Goal: Transaction & Acquisition: Register for event/course

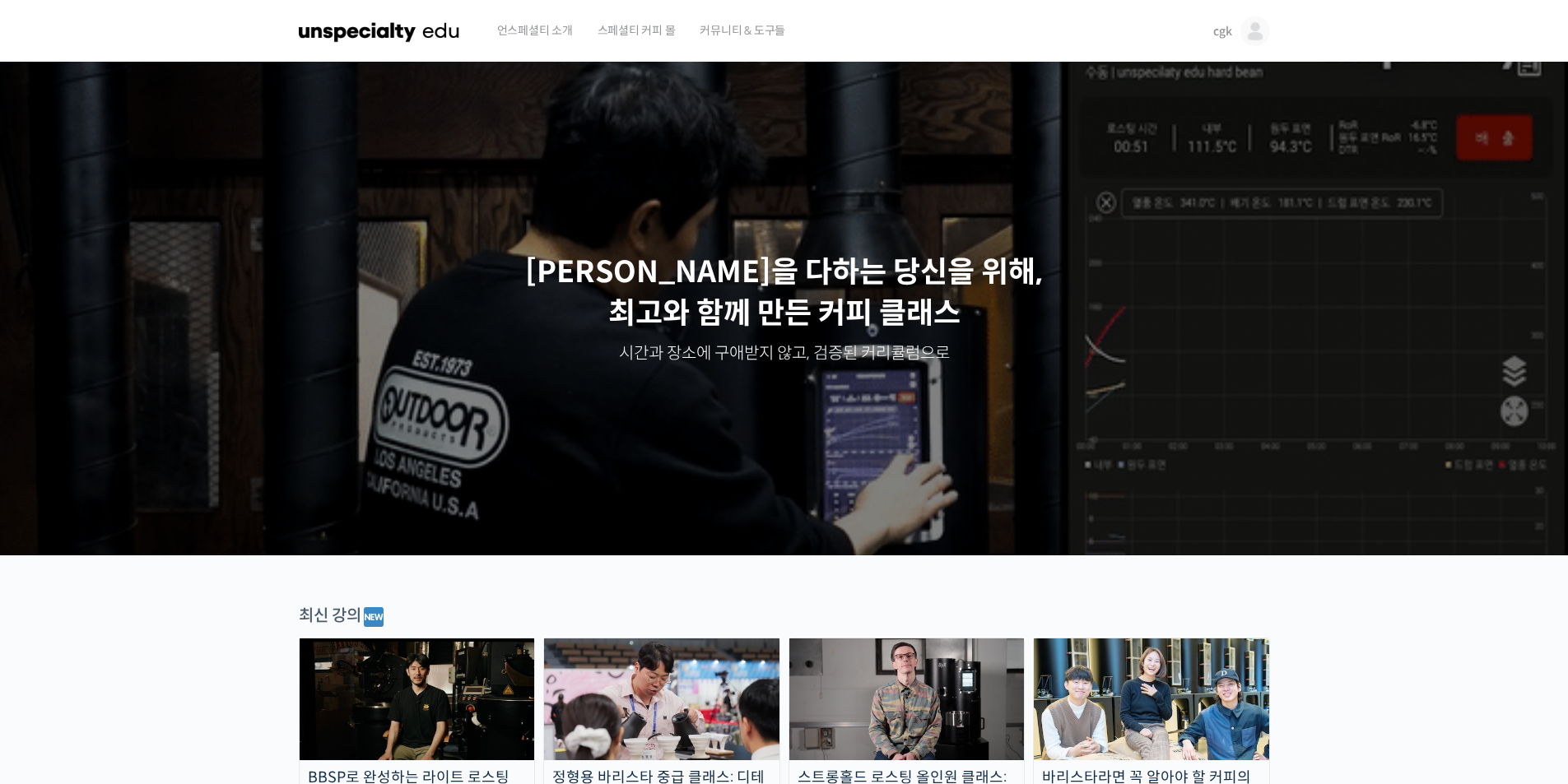
scroll to position [412, 0]
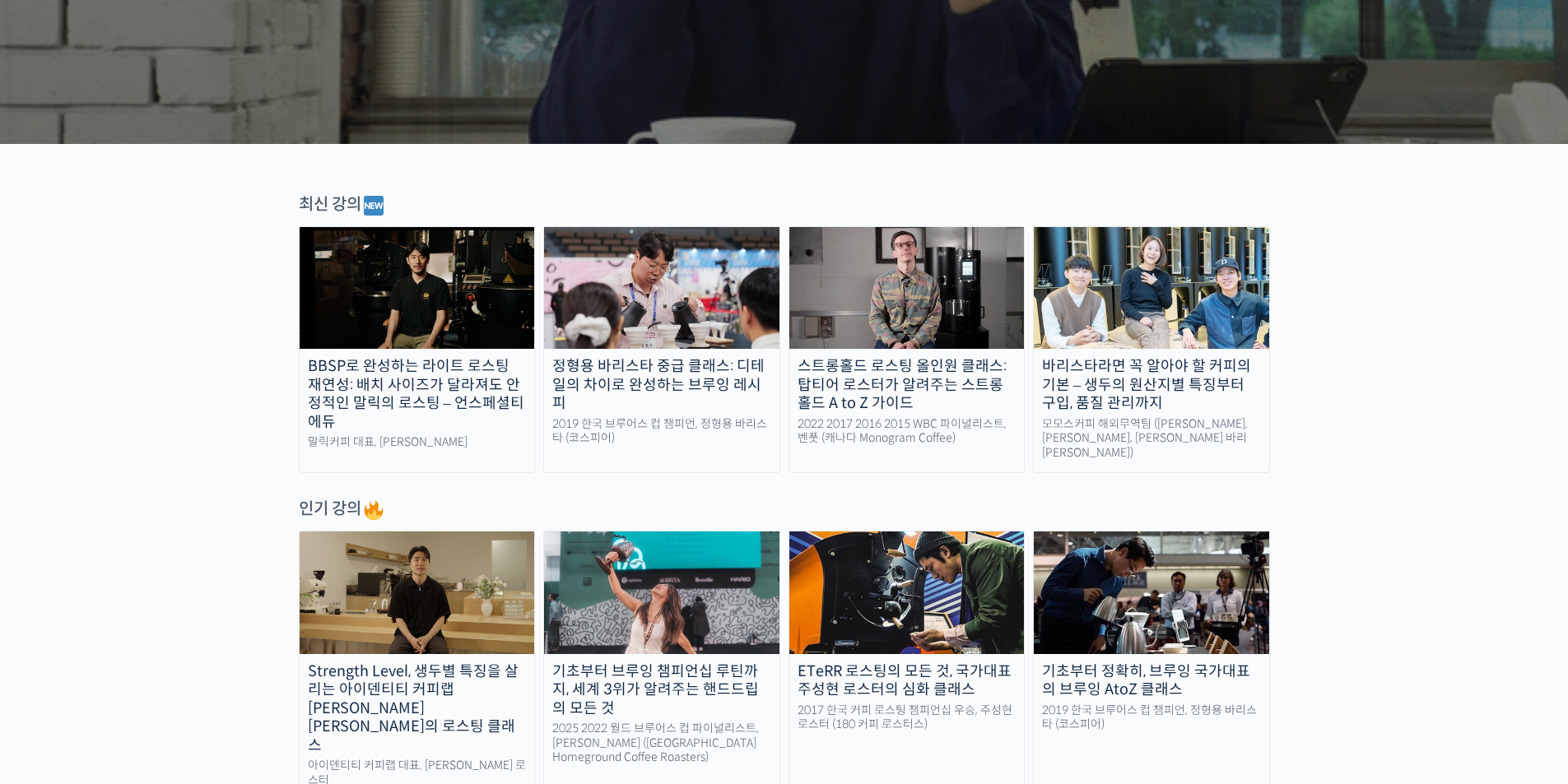
click at [466, 404] on div "BBSP로 완성하는 라이트 로스팅 재연성: 배치 사이즈가 달라져도 안정적인 말릭의 로스팅 – 언스페셜티 에듀" at bounding box center [417, 394] width 235 height 74
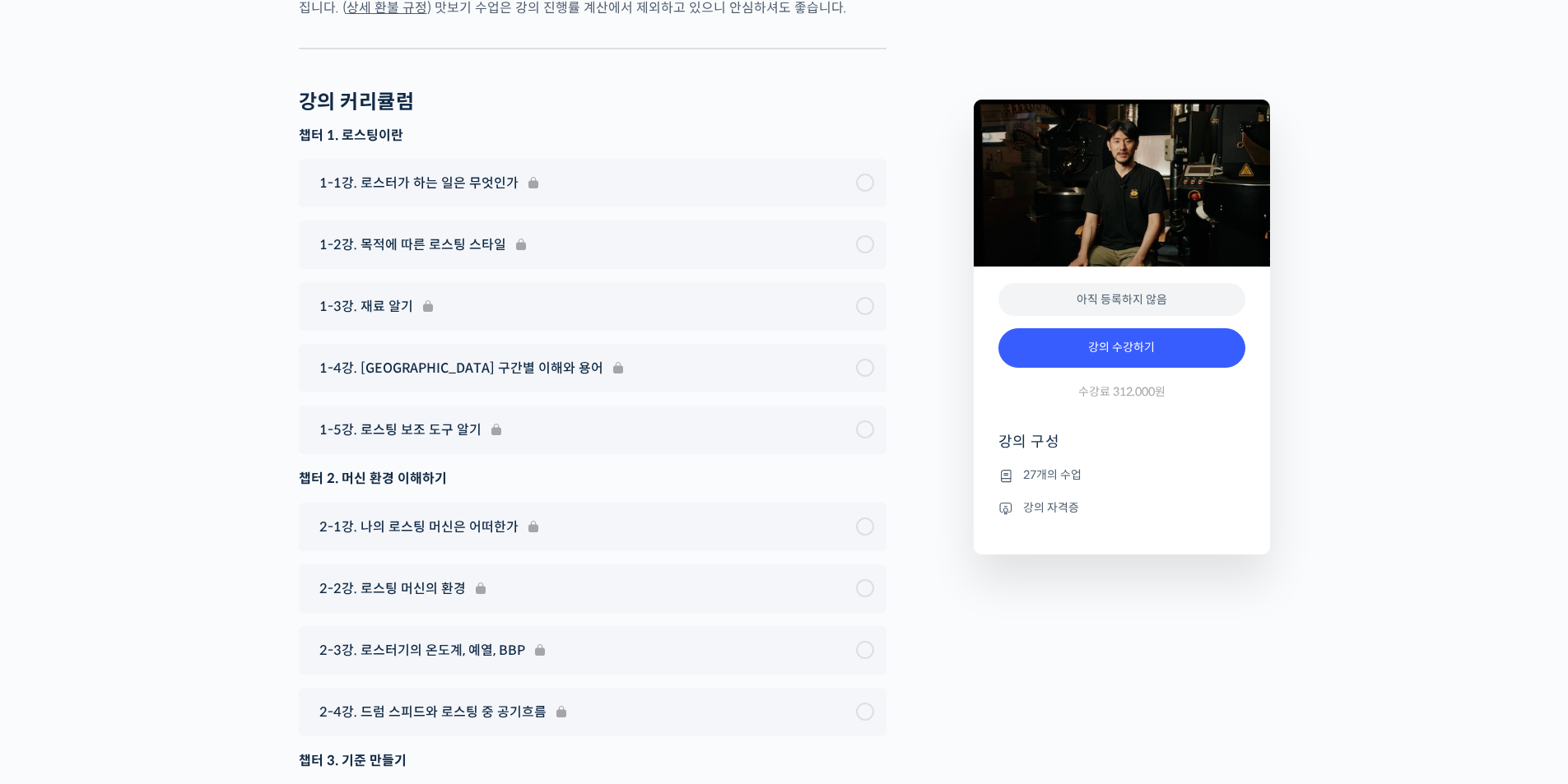
scroll to position [6254, 0]
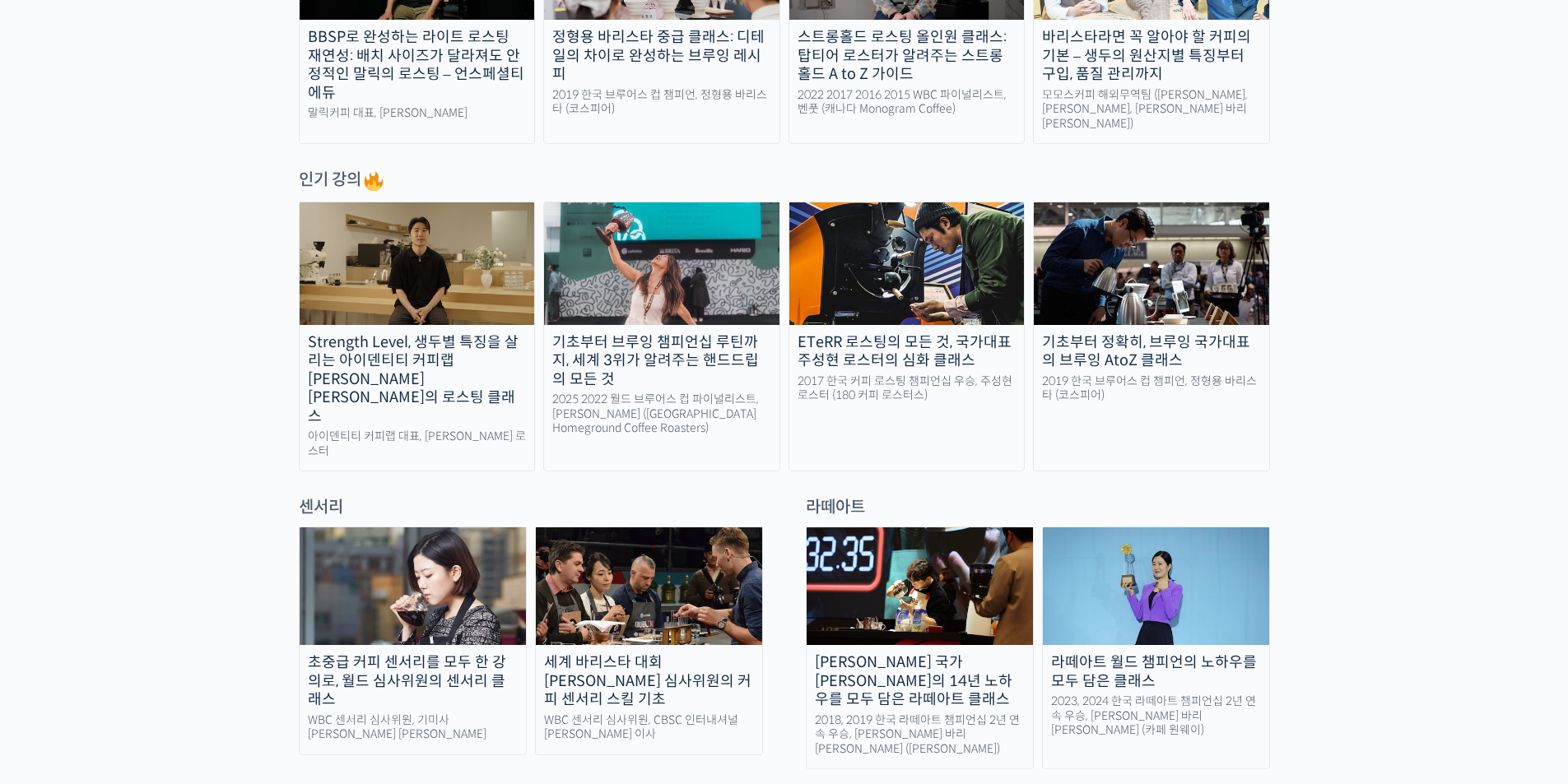
scroll to position [905, 0]
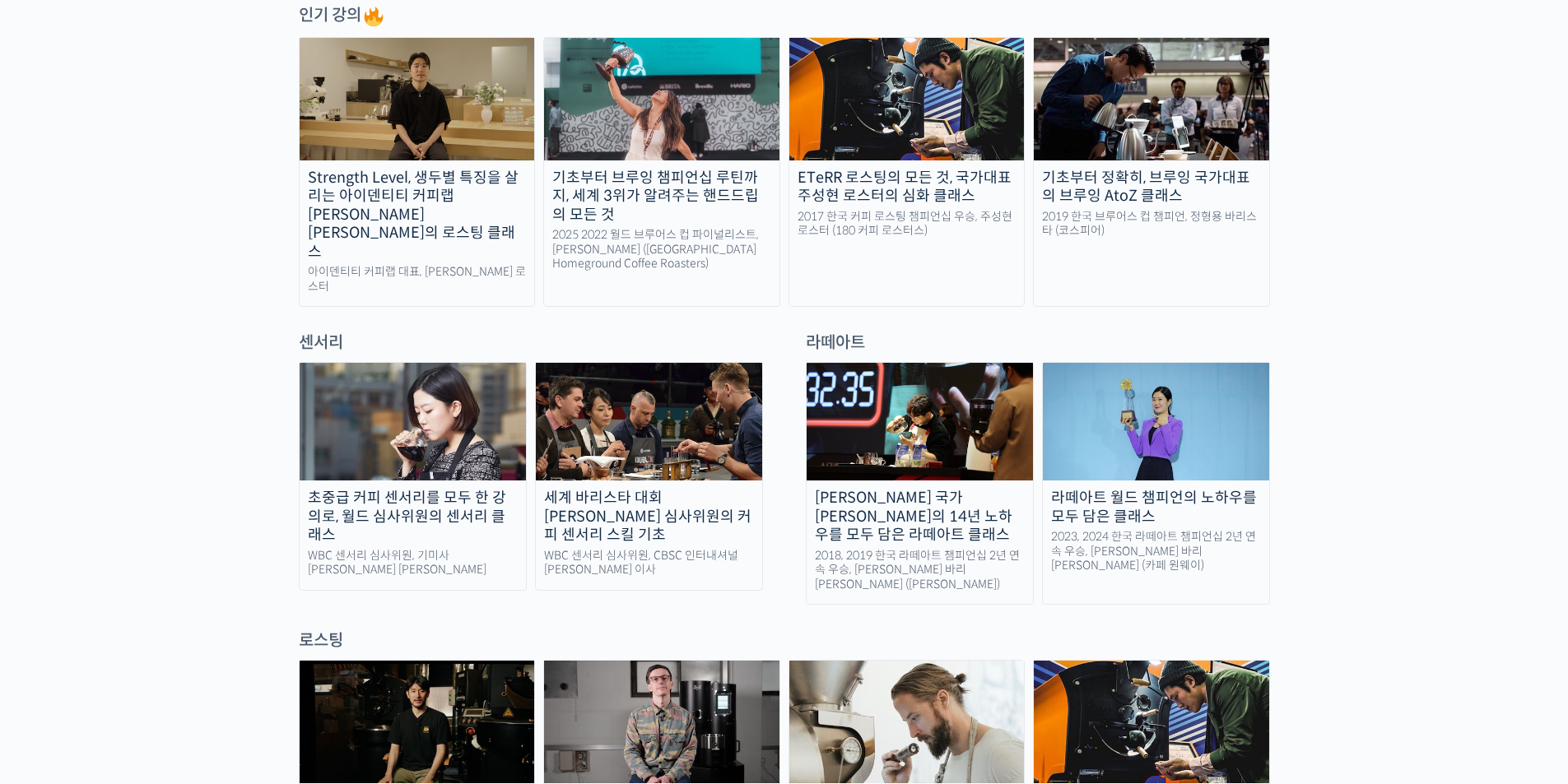
click at [913, 210] on div "2017 한국 커피 로스팅 챔피언십 우승, 주성현 로스터 (180 커피 로스터스)" at bounding box center [907, 224] width 235 height 29
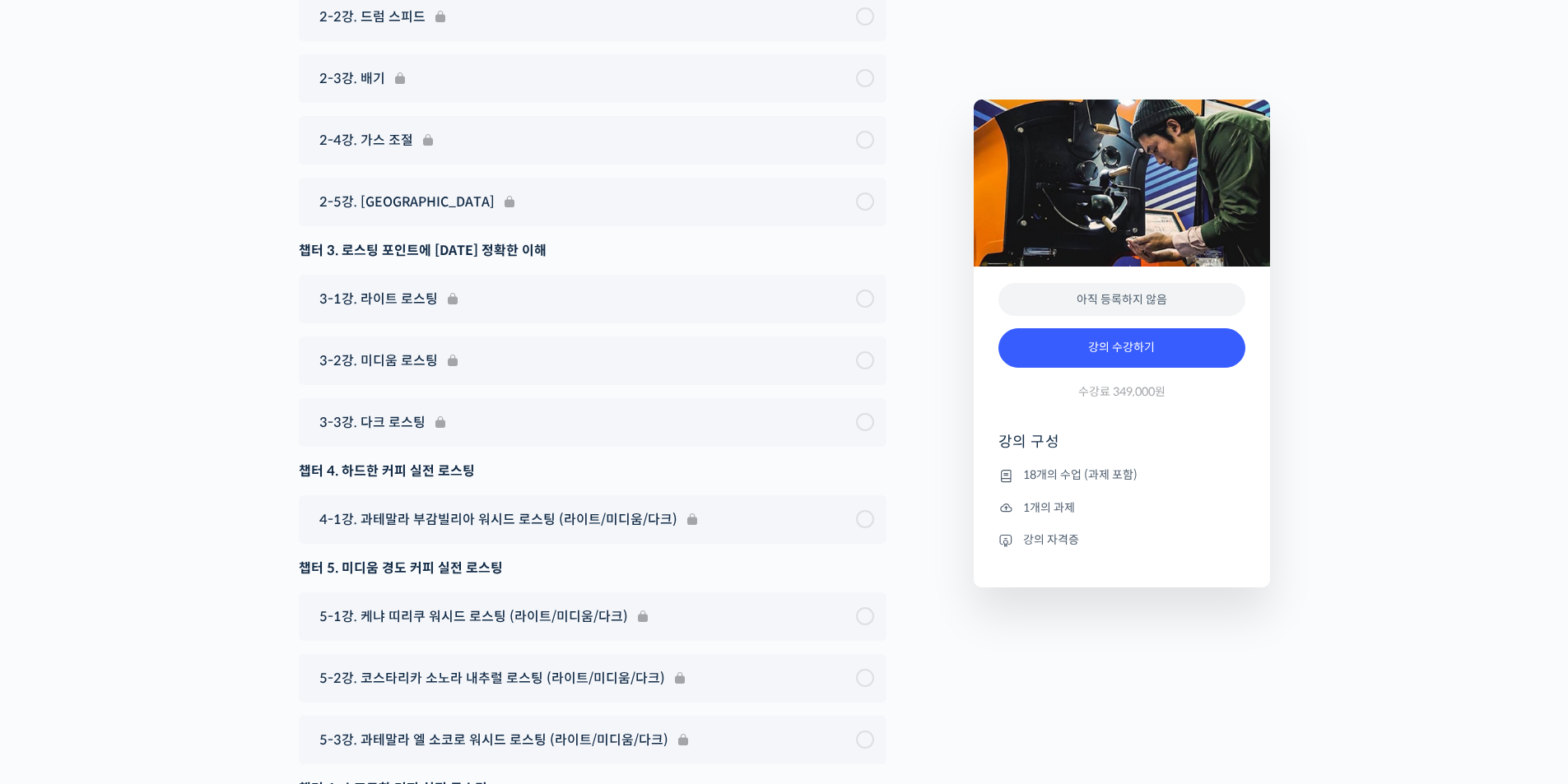
scroll to position [9628, 0]
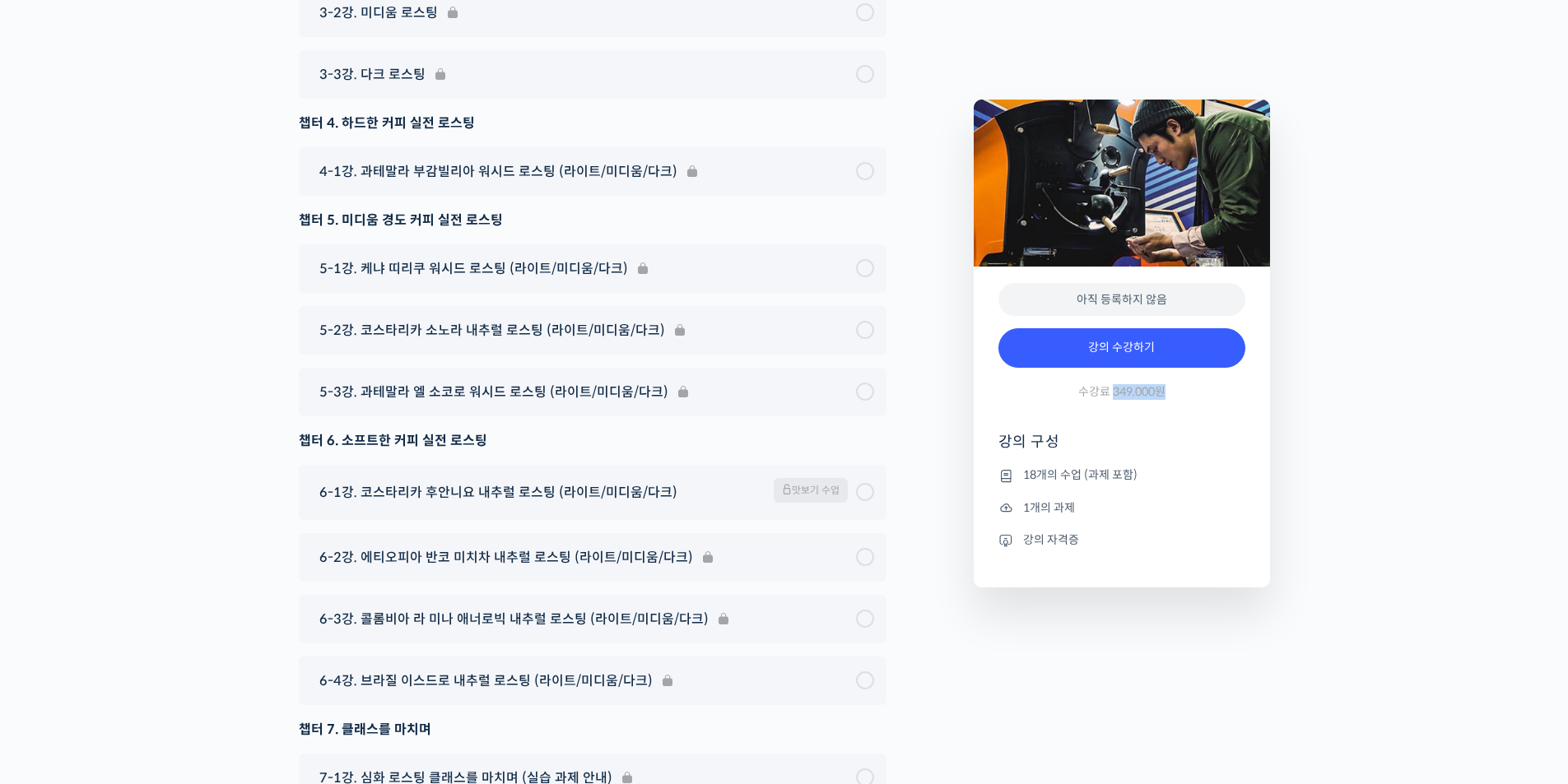
drag, startPoint x: 1114, startPoint y: 393, endPoint x: 1170, endPoint y: 402, distance: 56.7
click at [1170, 402] on div "강의 수강하기 수강료 349,000원" at bounding box center [1121, 368] width 247 height 95
copy span "349,000원"
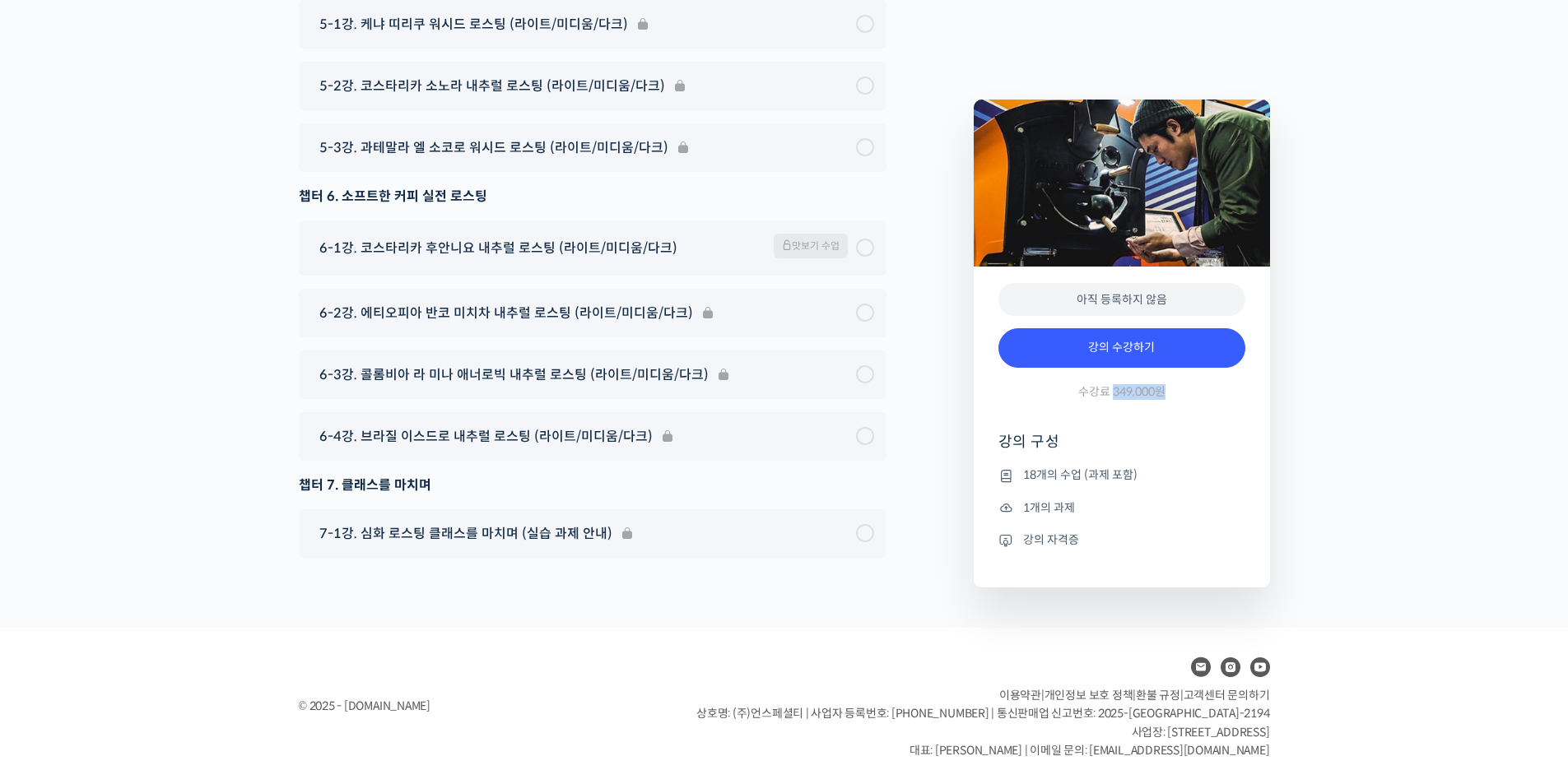
scroll to position [9950, 0]
click at [812, 249] on span "맛보기 수업" at bounding box center [810, 245] width 74 height 24
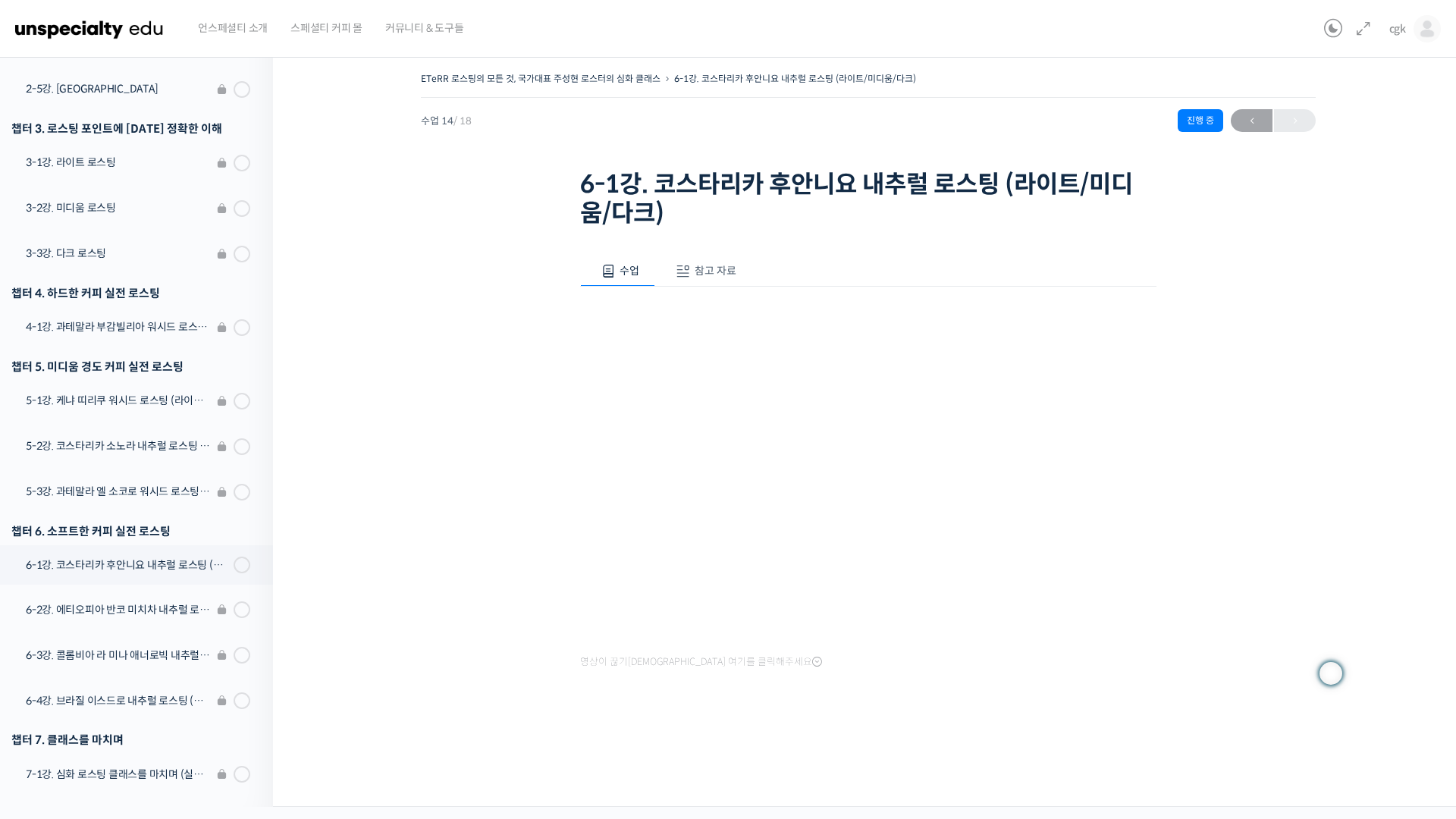
scroll to position [478, 0]
